Goal: Information Seeking & Learning: Find specific fact

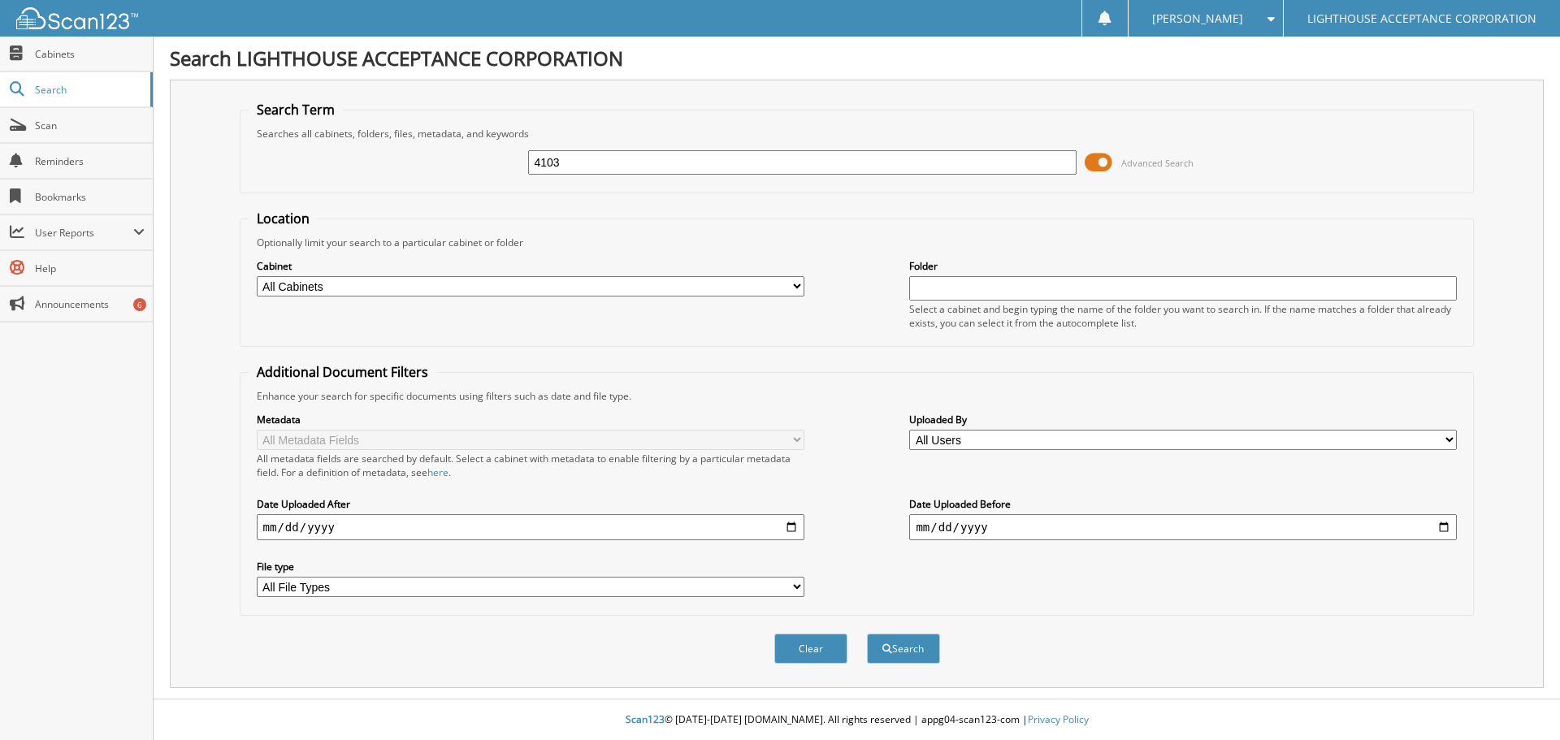
type input "4103"
click at [867, 634] on button "Search" at bounding box center [903, 649] width 73 height 30
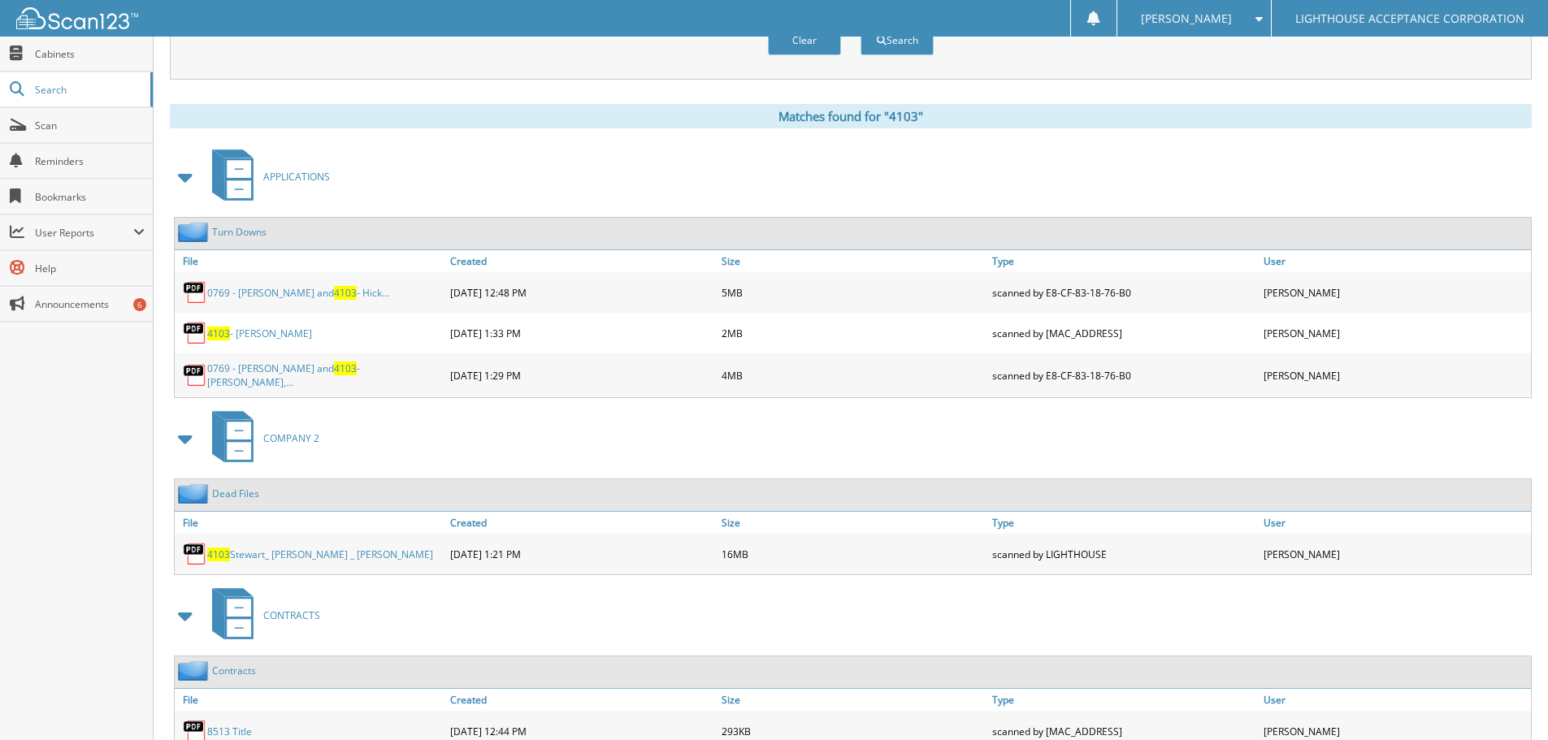
scroll to position [532, 0]
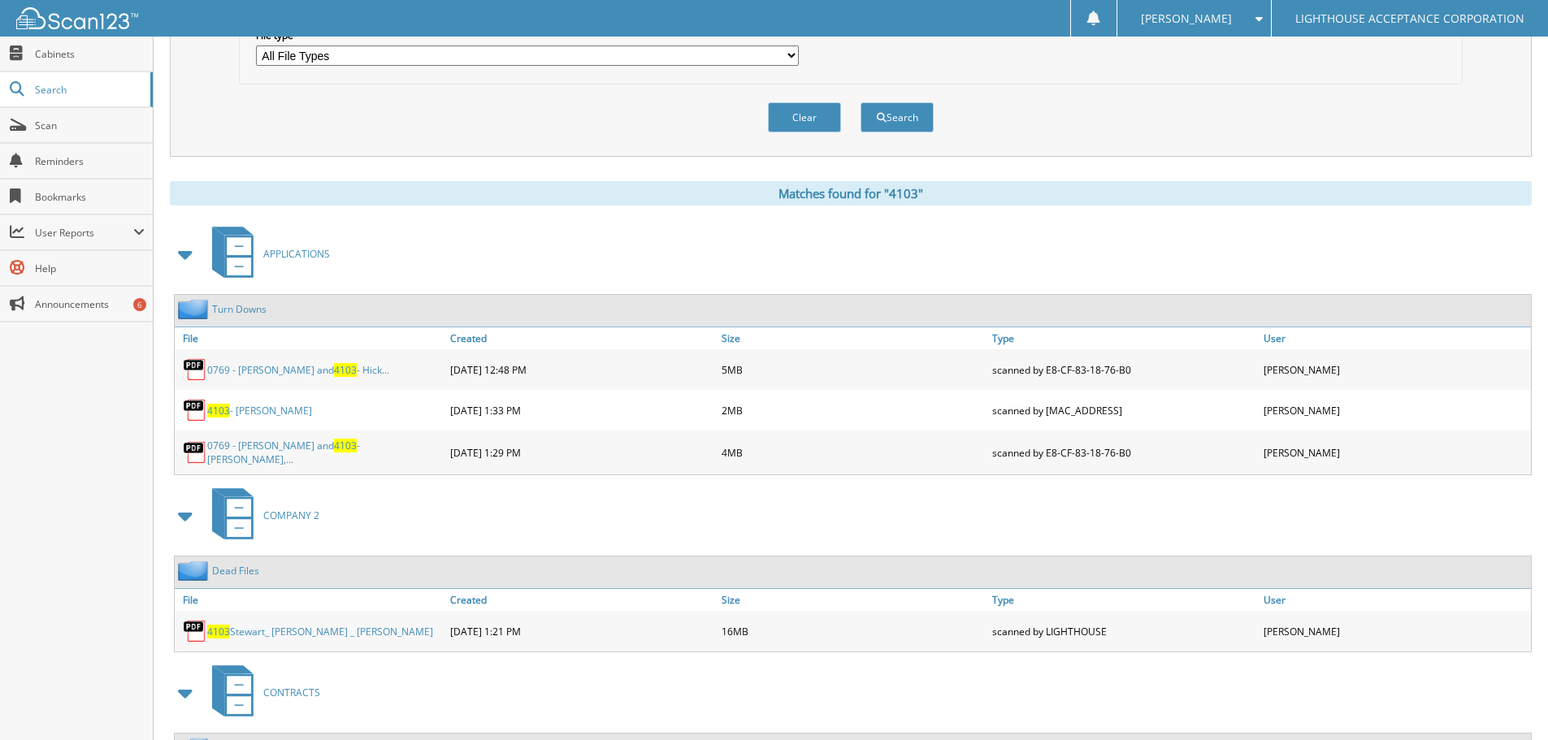
click at [251, 411] on link "4103 - [PERSON_NAME]" at bounding box center [259, 411] width 105 height 14
click at [259, 454] on link "0769 - [PERSON_NAME] and 4103 - [PERSON_NAME],..." at bounding box center [324, 453] width 235 height 28
click at [292, 364] on link "0769 - [PERSON_NAME] and 4103 - Hick..." at bounding box center [298, 370] width 182 height 14
click at [270, 407] on link "4103 - [PERSON_NAME]" at bounding box center [259, 411] width 105 height 14
